Goal: Register for event/course

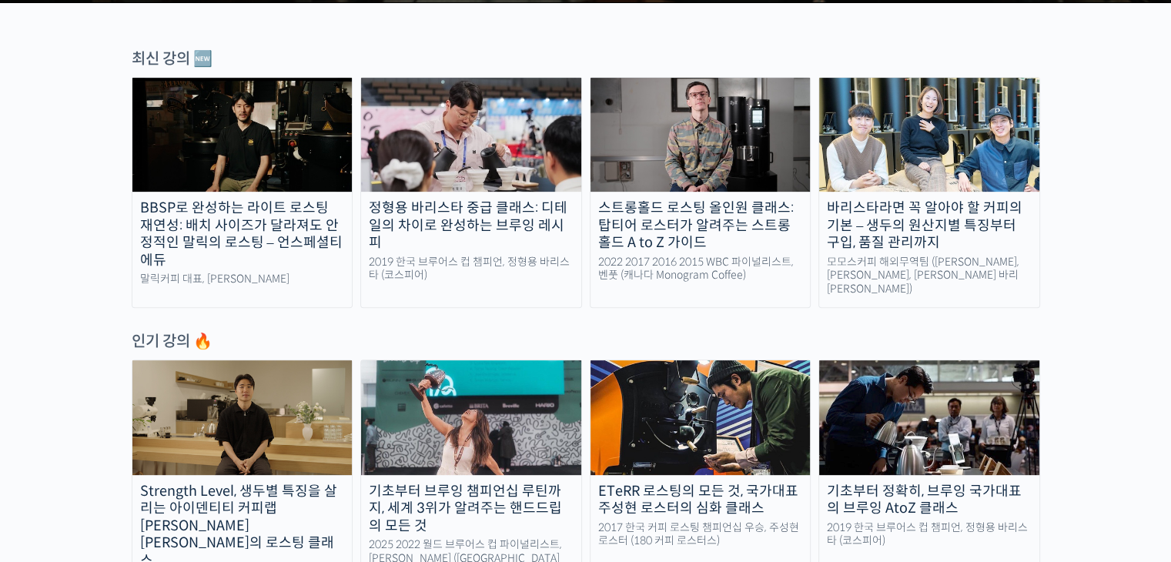
scroll to position [519, 0]
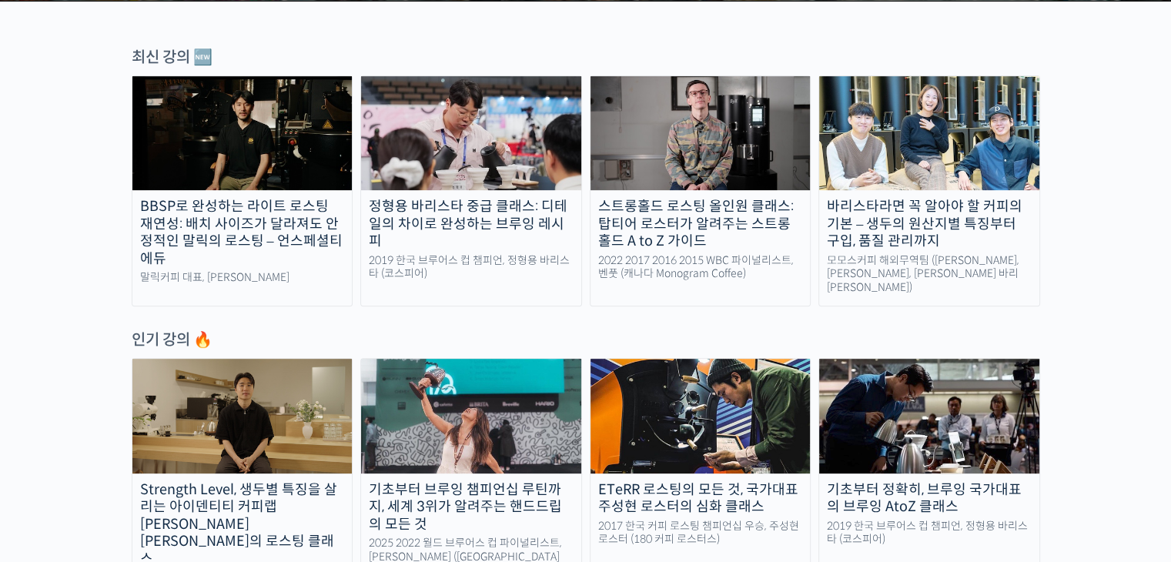
click at [485, 103] on img at bounding box center [471, 133] width 220 height 114
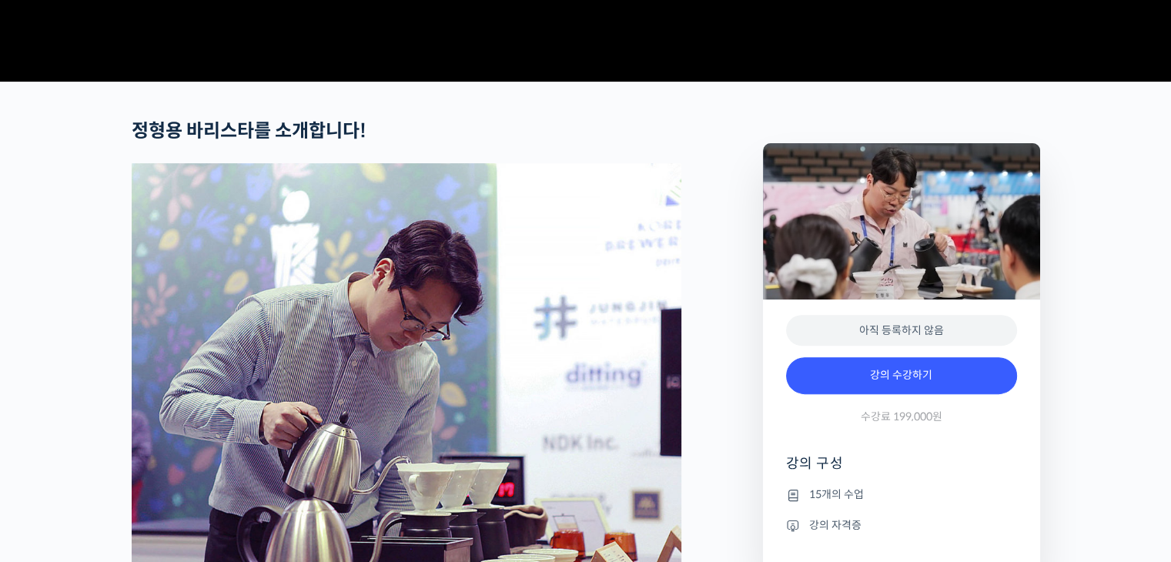
scroll to position [516, 0]
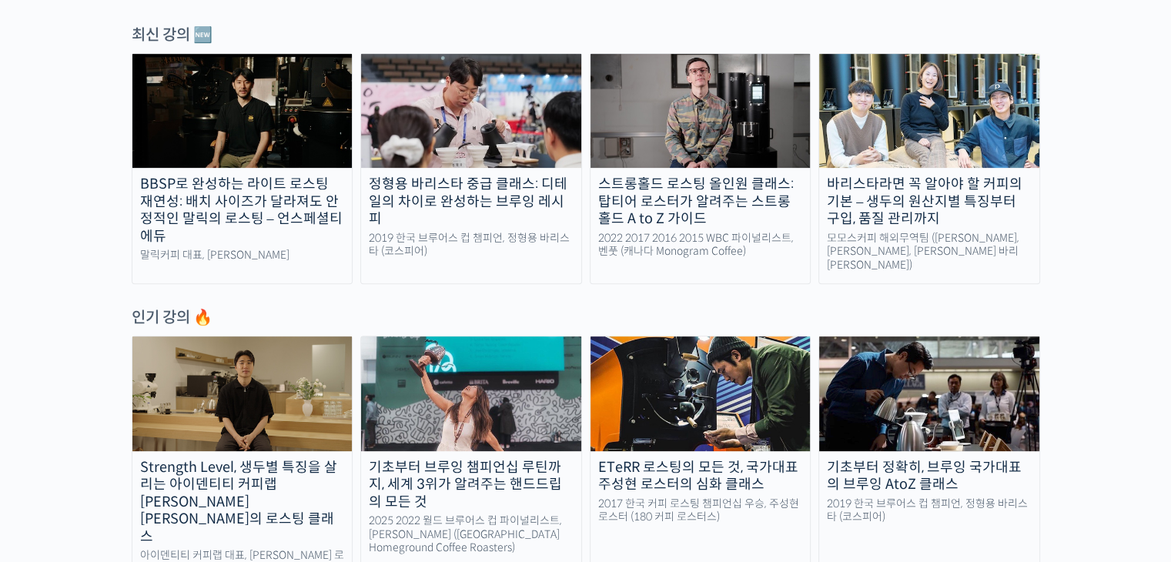
scroll to position [527, 0]
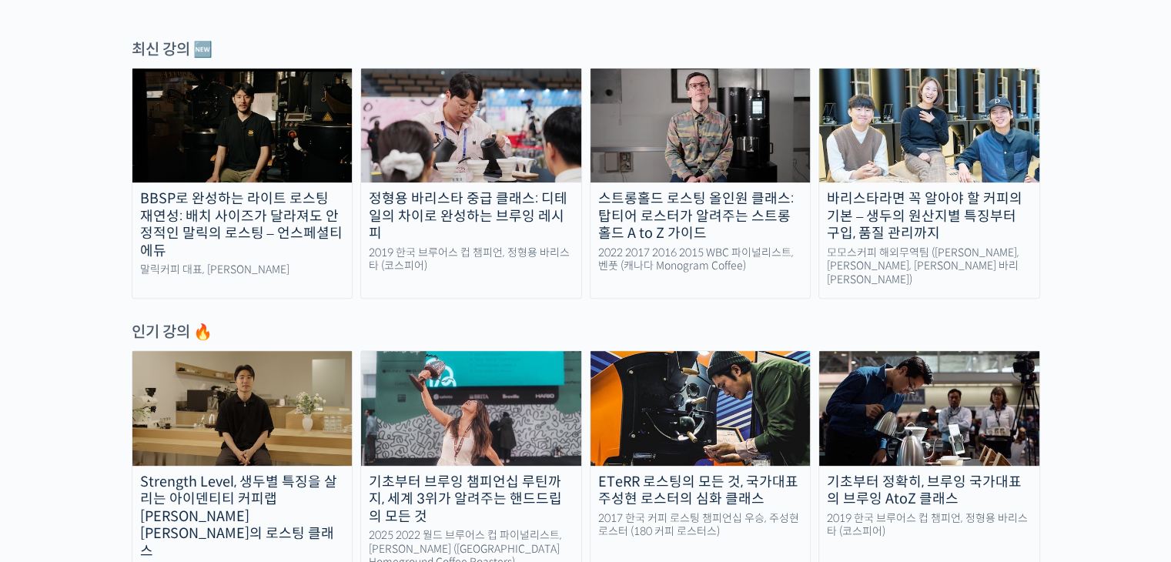
click at [213, 120] on img at bounding box center [242, 126] width 220 height 114
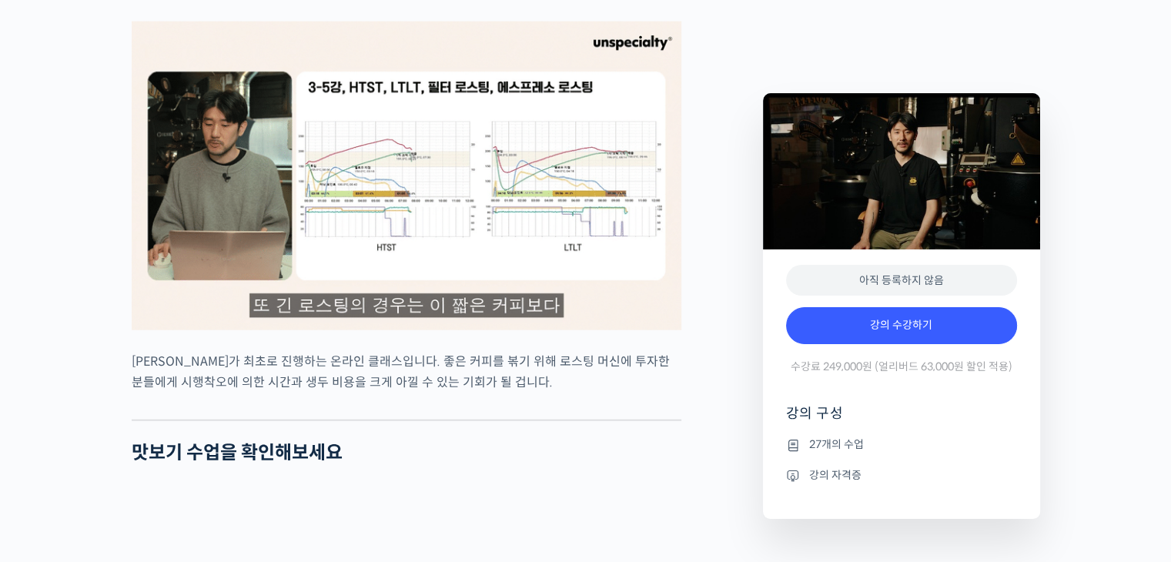
scroll to position [3601, 0]
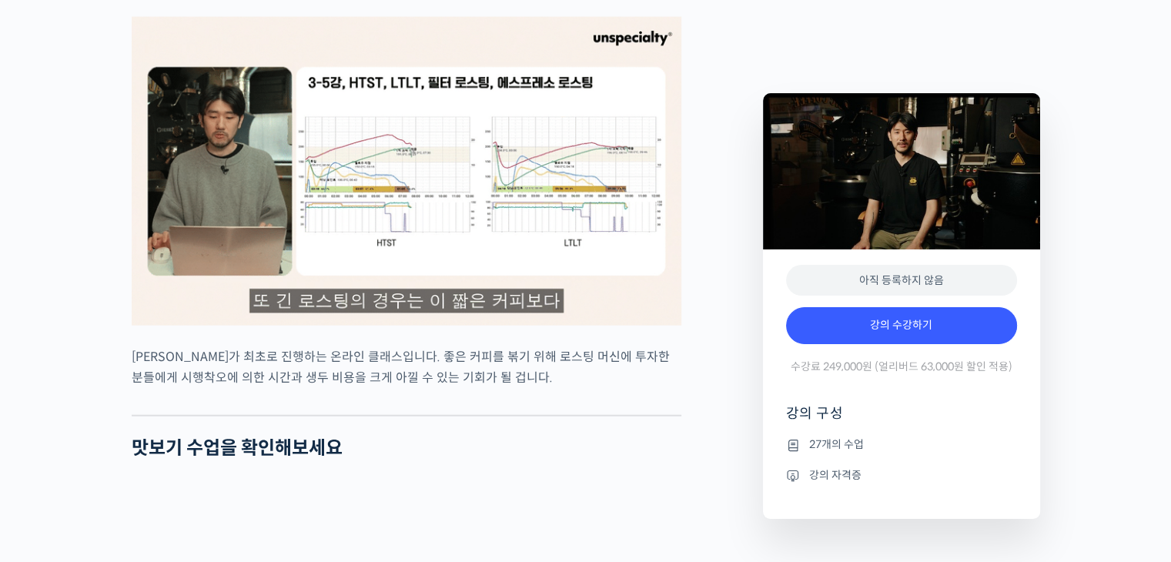
type input "hyeok4792@hanmail.net"
click at [404, 246] on img at bounding box center [407, 171] width 550 height 309
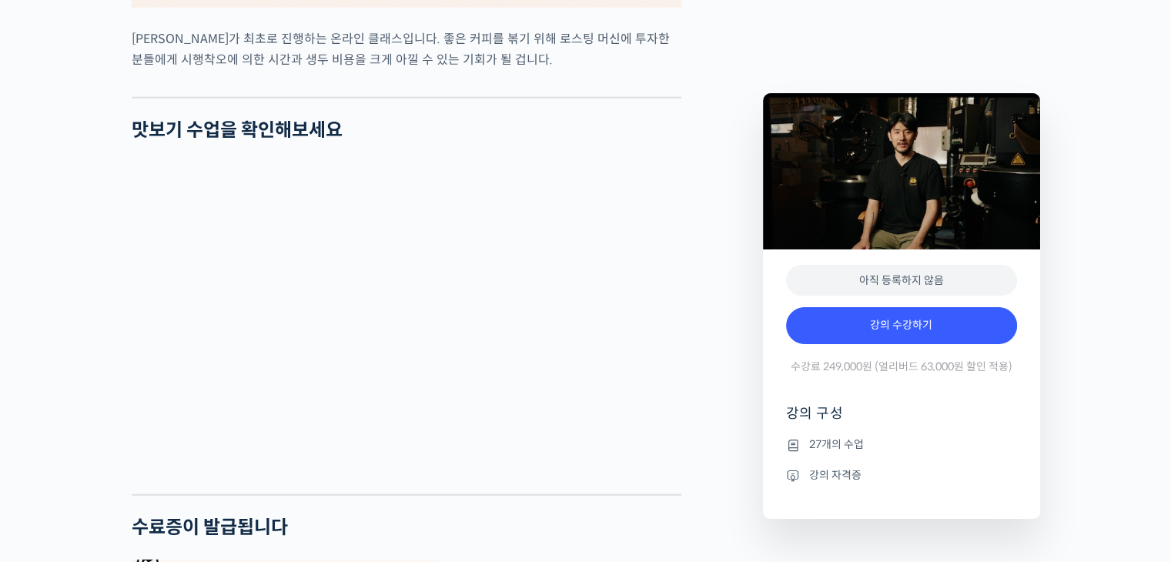
scroll to position [3915, 0]
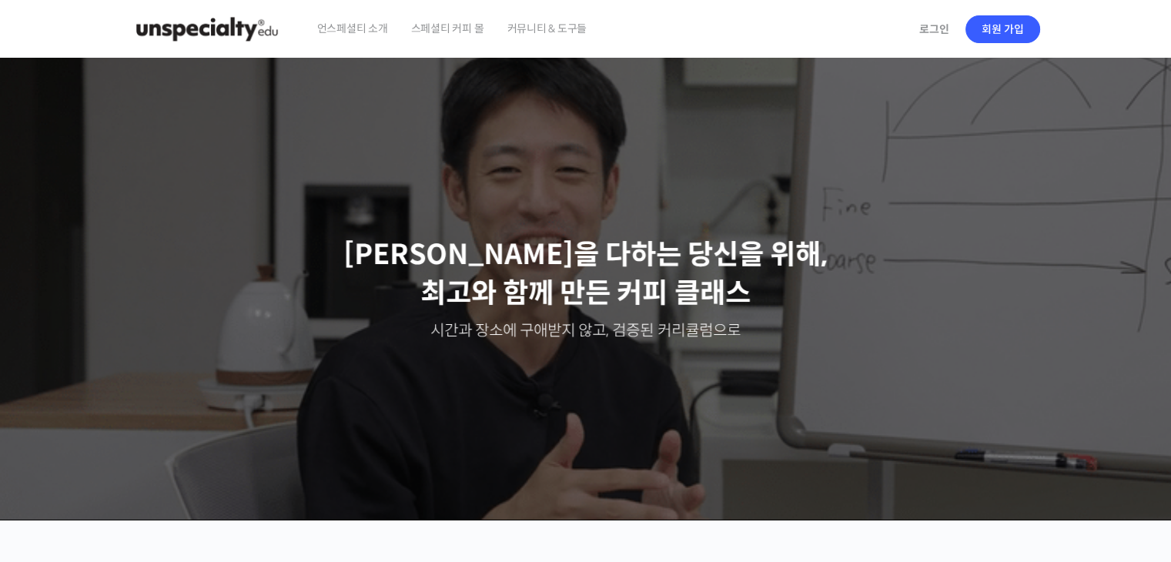
click at [545, 32] on span "커뮤니티 & 도구들" at bounding box center [547, 28] width 80 height 59
